Goal: Task Accomplishment & Management: Use online tool/utility

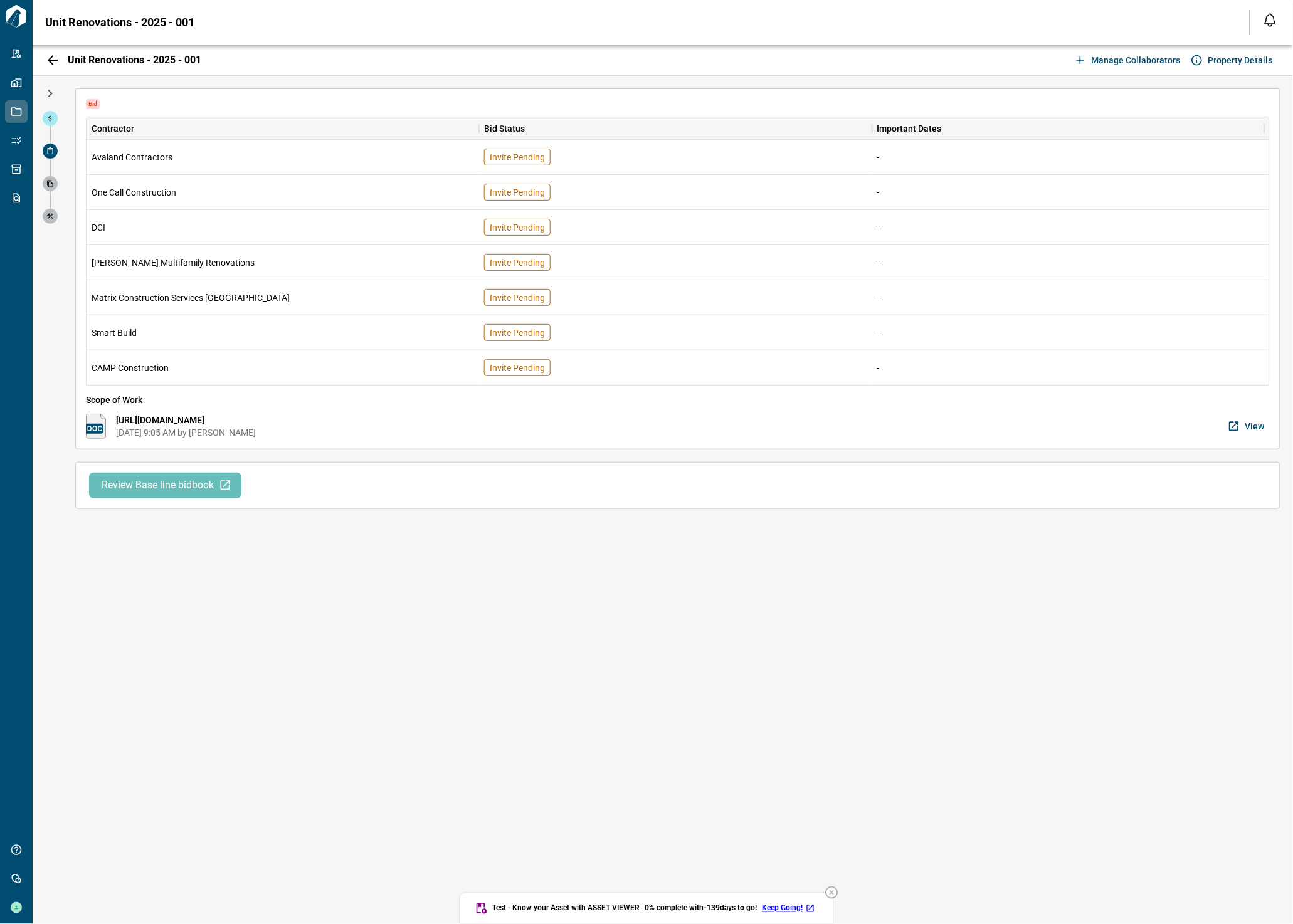
click at [50, 150] on icon at bounding box center [49, 150] width 7 height 7
click at [44, 118] on span at bounding box center [50, 118] width 15 height 15
